Goal: Information Seeking & Learning: Learn about a topic

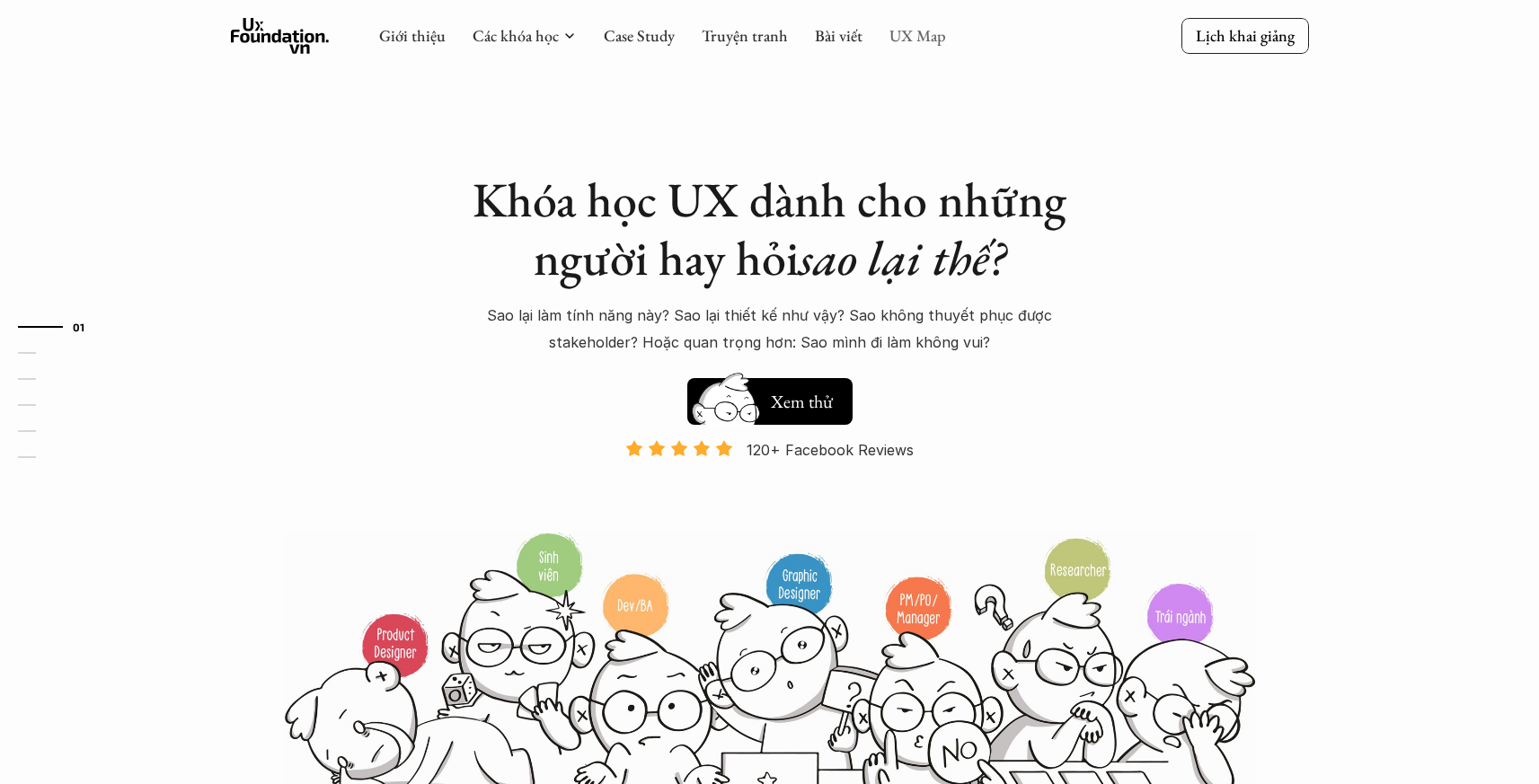
click at [912, 37] on link "UX Map" at bounding box center [918, 36] width 57 height 21
click at [922, 37] on link "UX Map" at bounding box center [918, 36] width 57 height 21
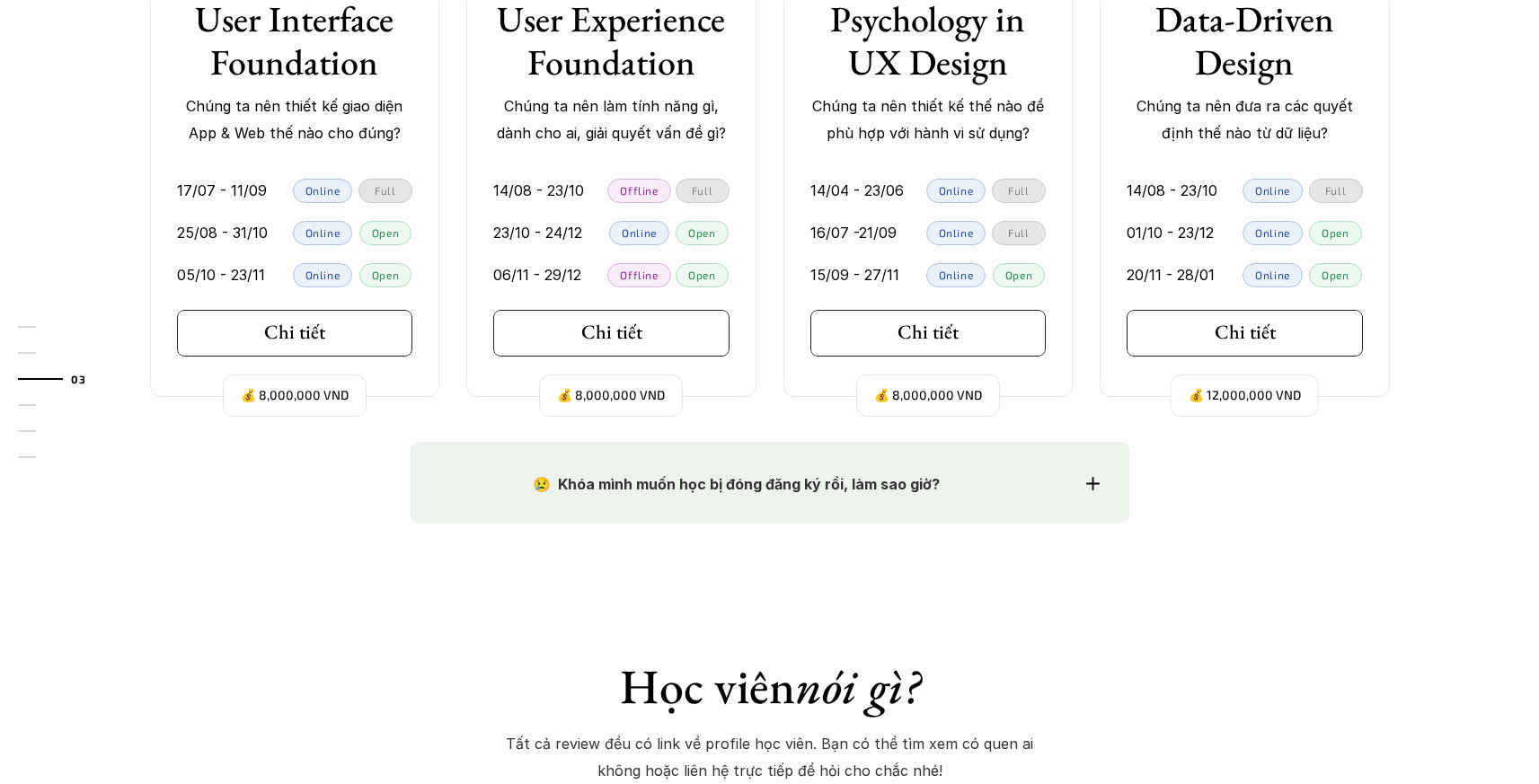
scroll to position [1928, 0]
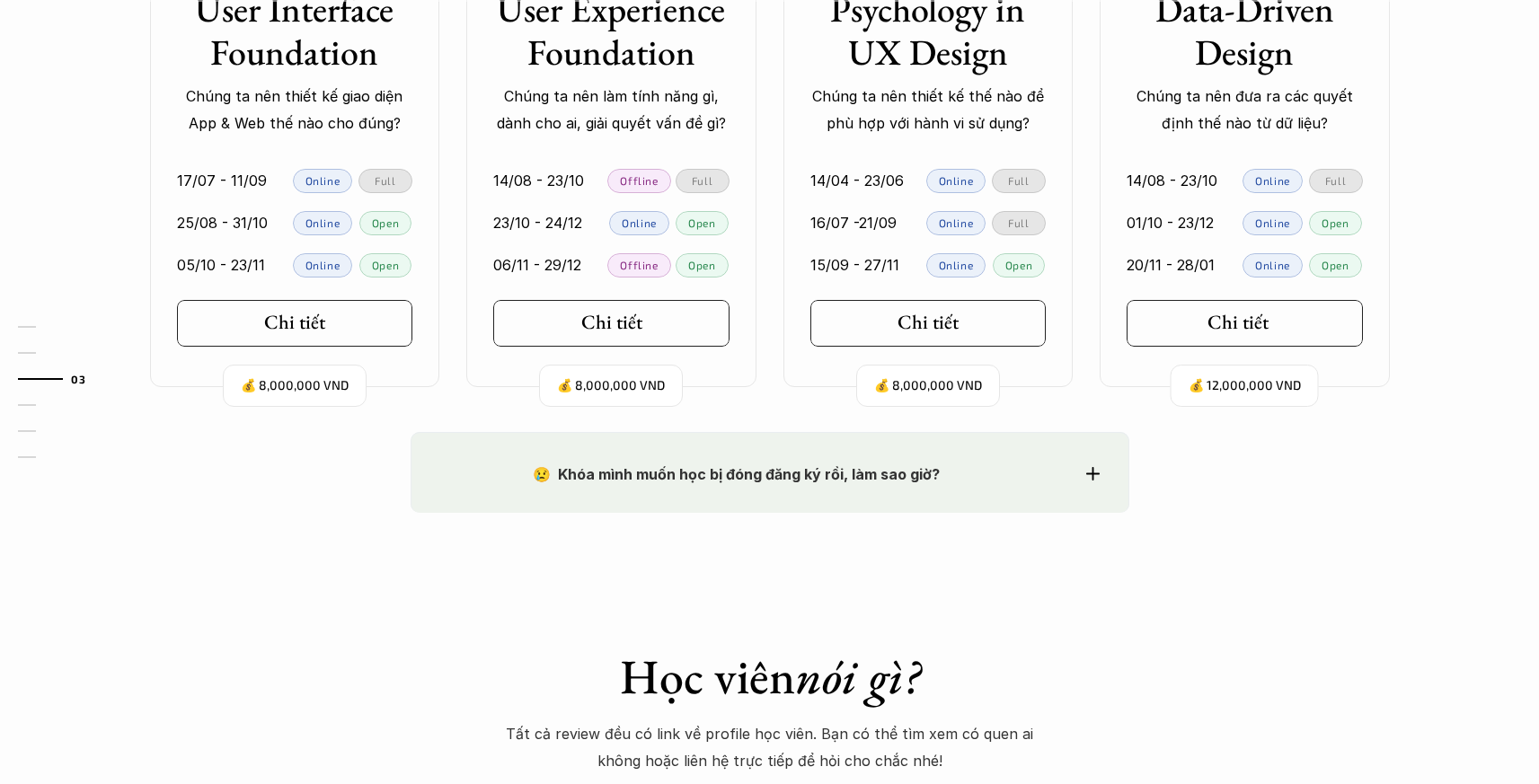
click at [1230, 305] on link "Chi tiết" at bounding box center [1245, 323] width 237 height 47
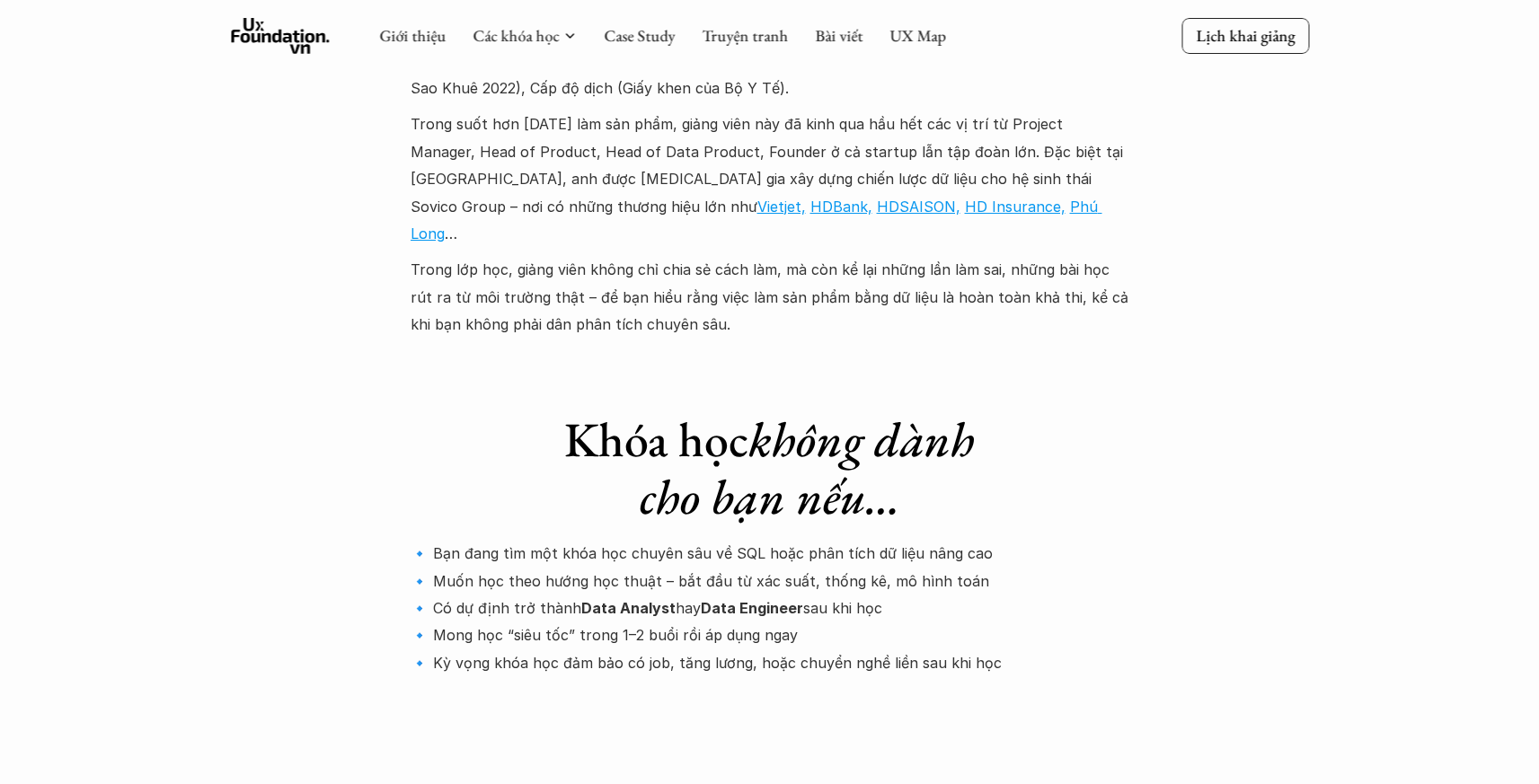
scroll to position [5509, 0]
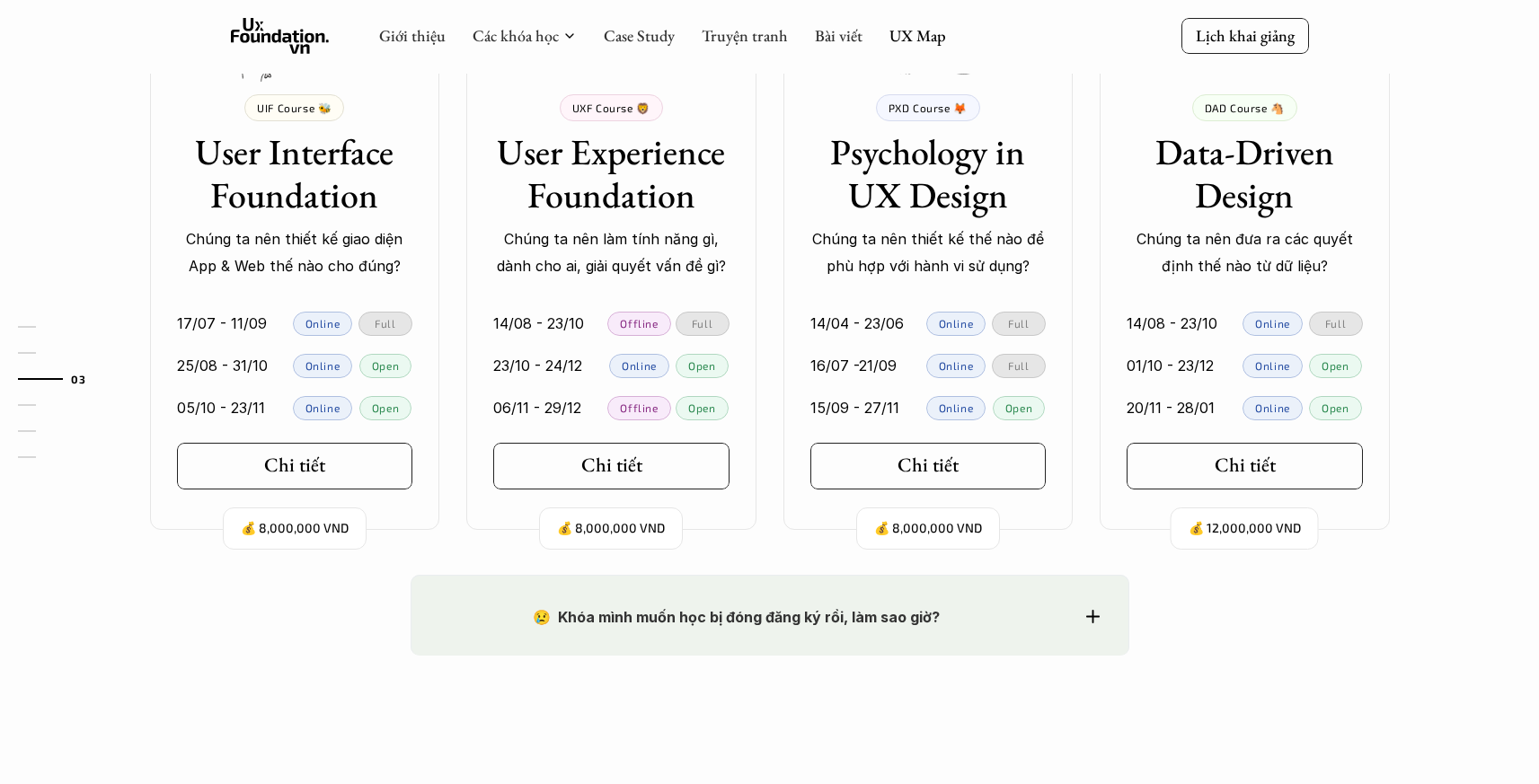
scroll to position [1786, 0]
click at [880, 486] on link "Chi tiết" at bounding box center [929, 464] width 237 height 47
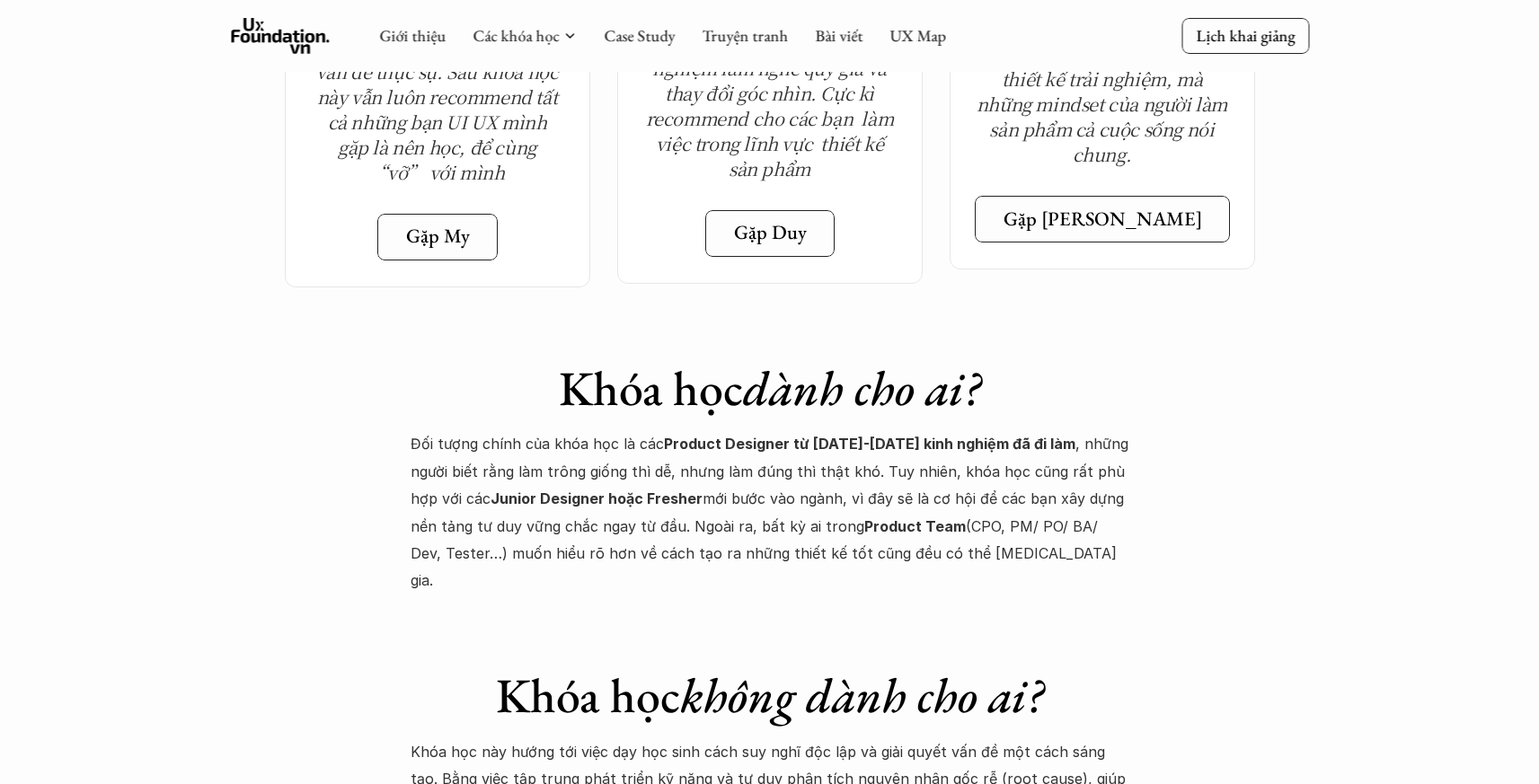
scroll to position [6666, 0]
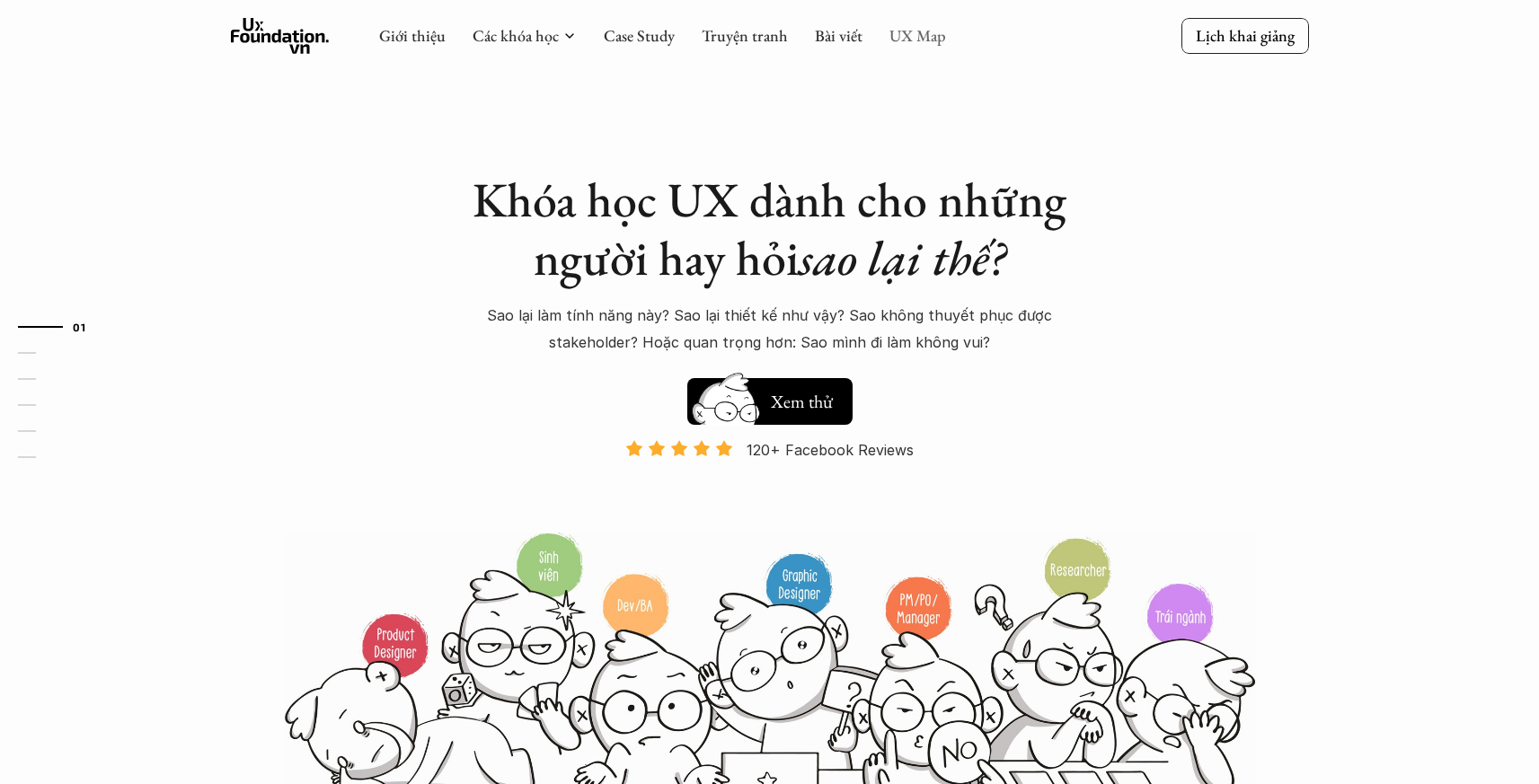
click at [918, 30] on link "UX Map" at bounding box center [918, 36] width 57 height 21
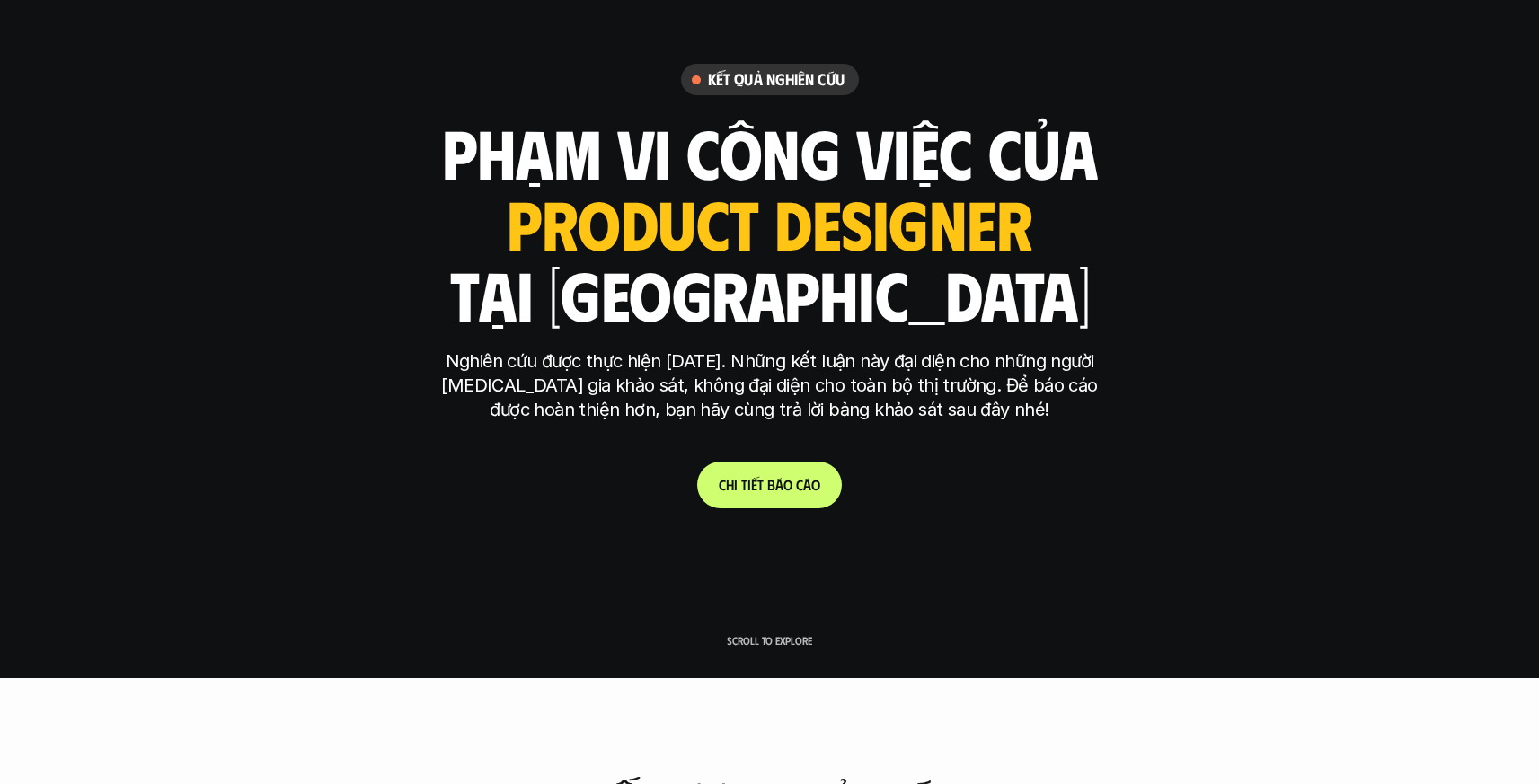
click at [769, 474] on link "C h i t i ế t b á o c á o" at bounding box center [770, 484] width 144 height 47
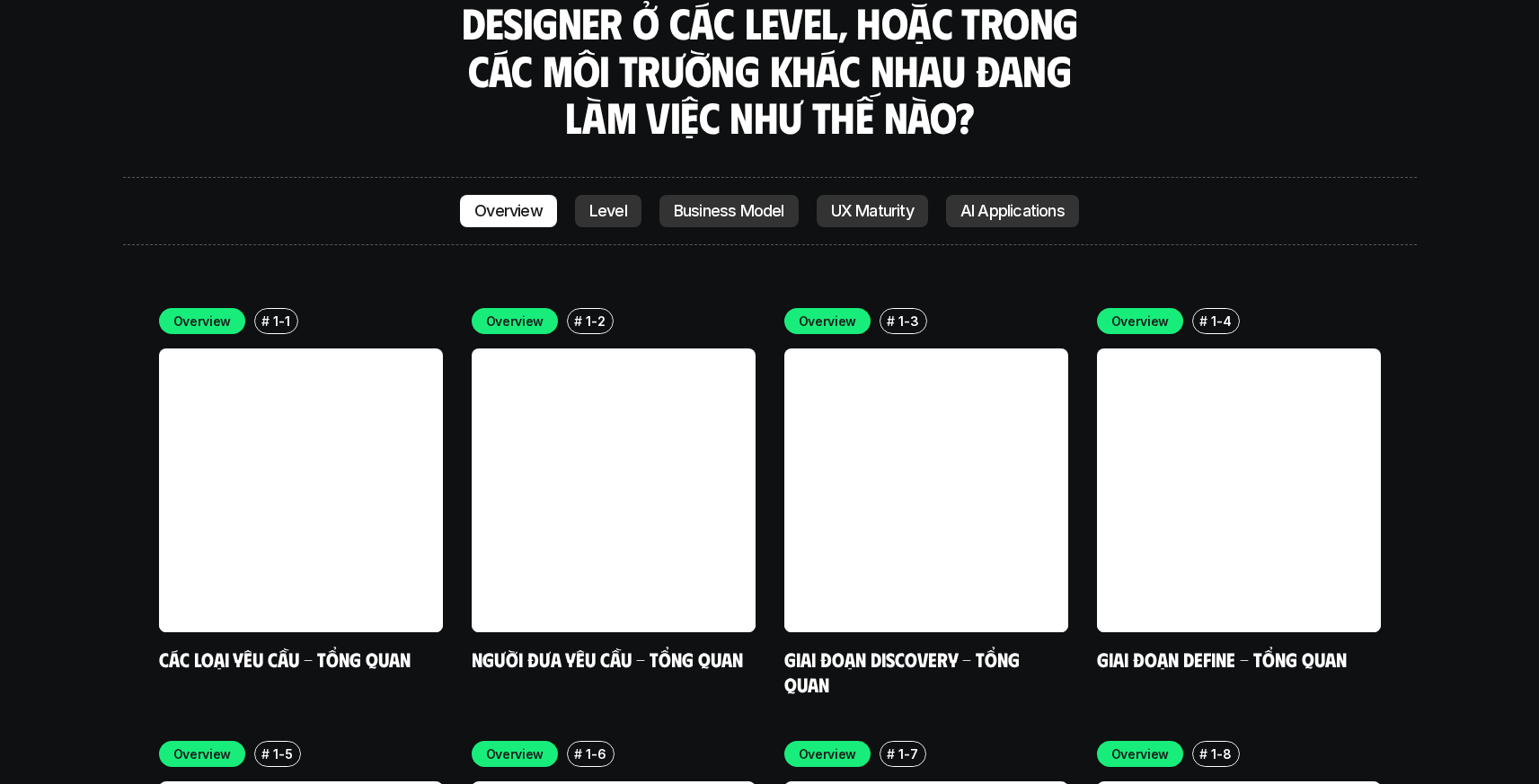
scroll to position [5094, 0]
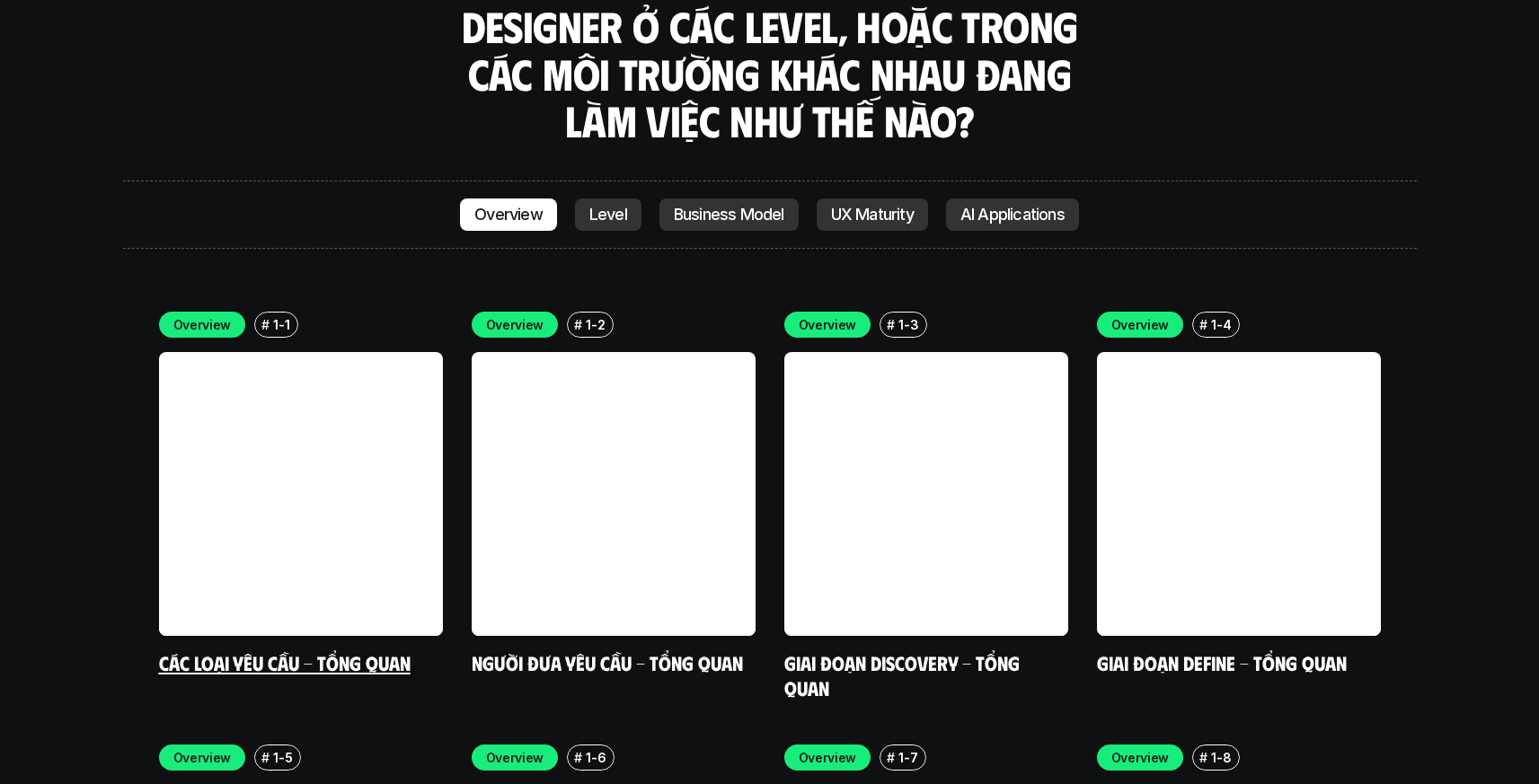
click at [387, 352] on link at bounding box center [301, 493] width 284 height 284
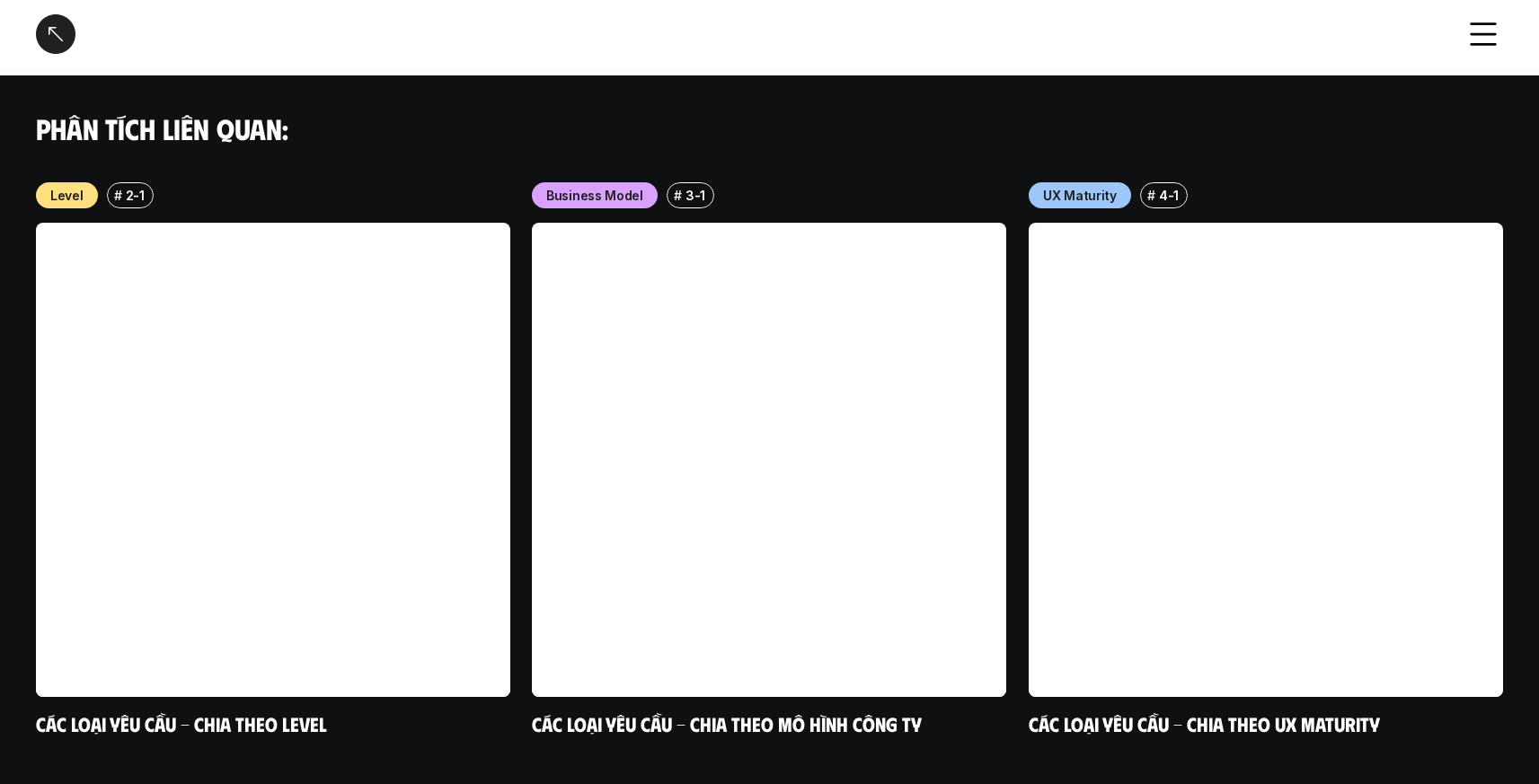
scroll to position [1821, 0]
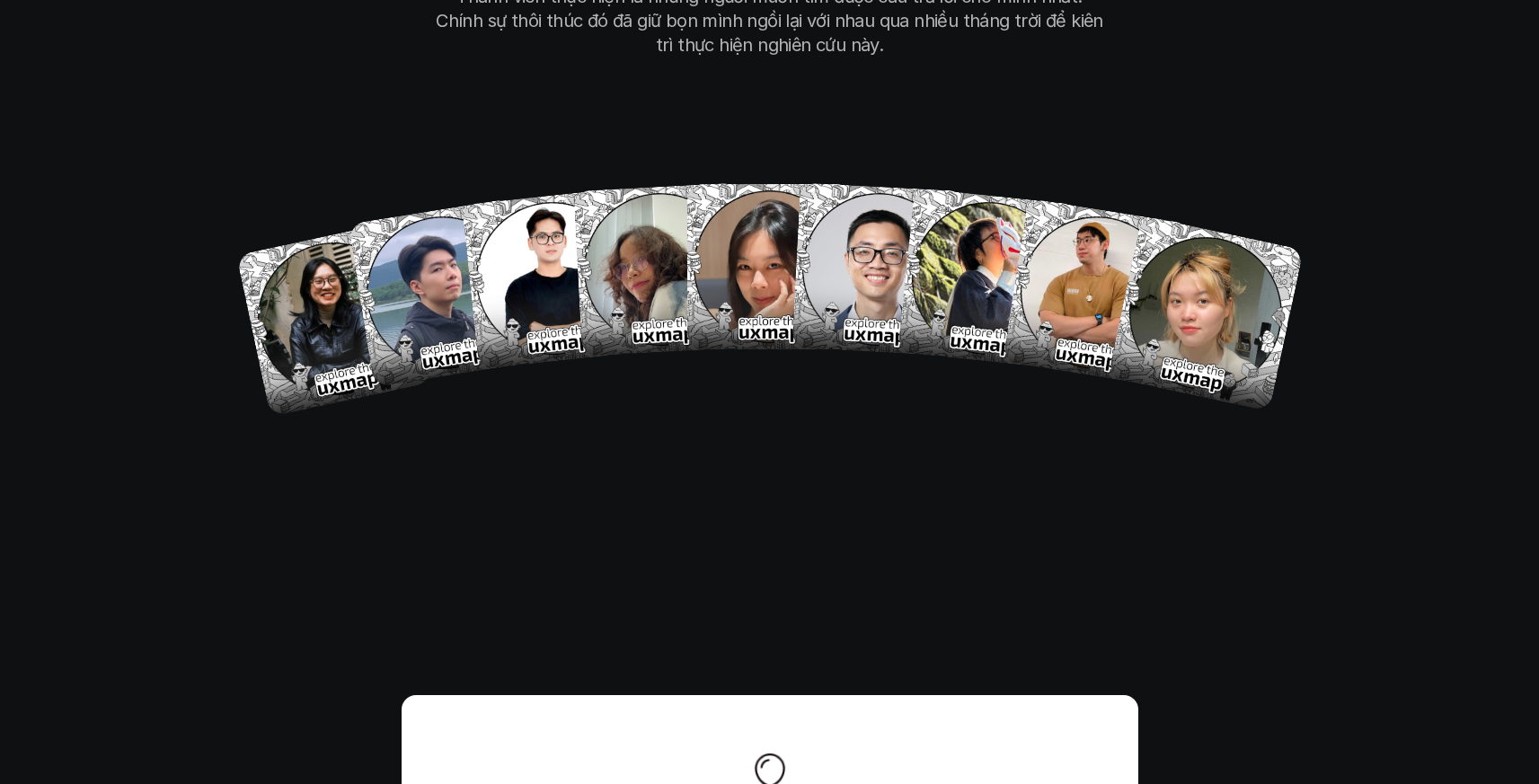
scroll to position [10559, 0]
